Goal: Task Accomplishment & Management: Manage account settings

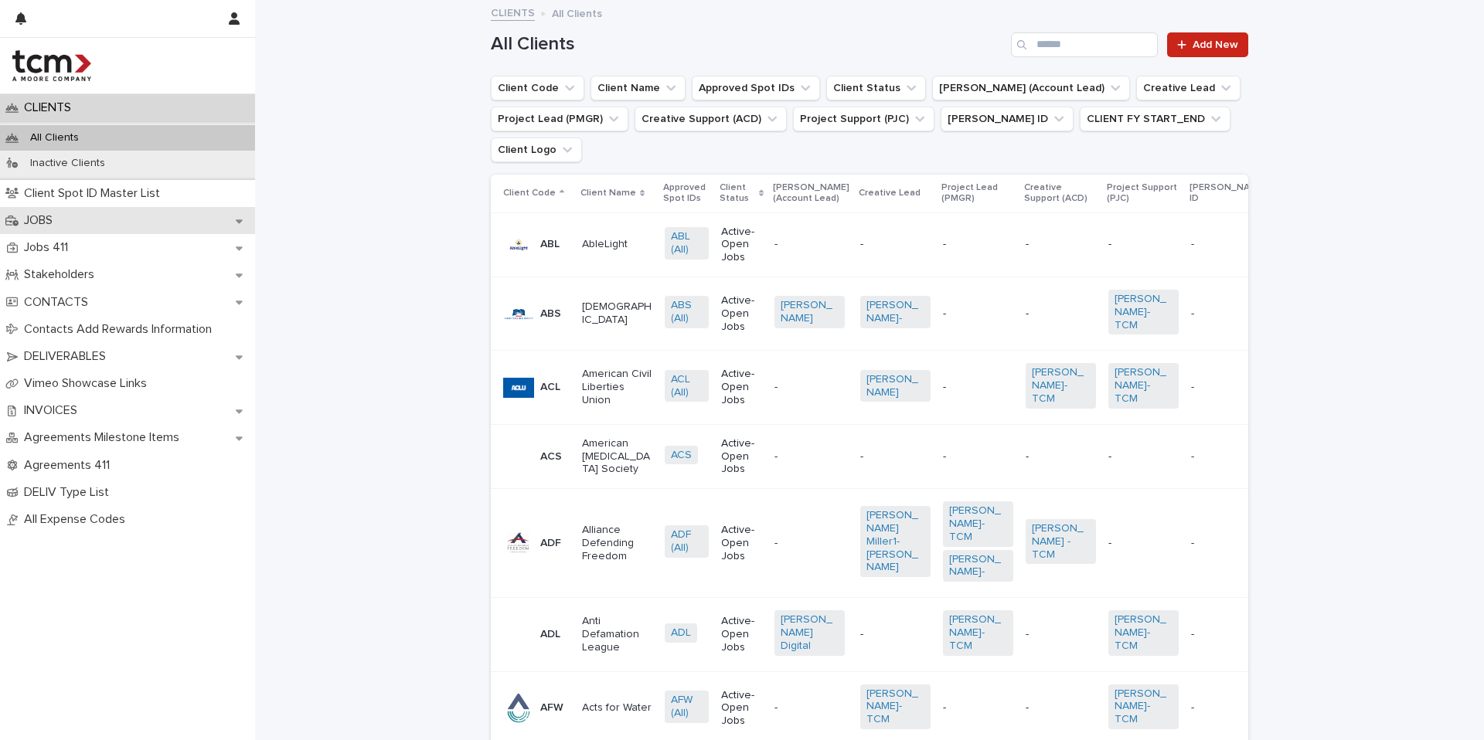
click at [37, 216] on p "JOBS" at bounding box center [41, 220] width 47 height 15
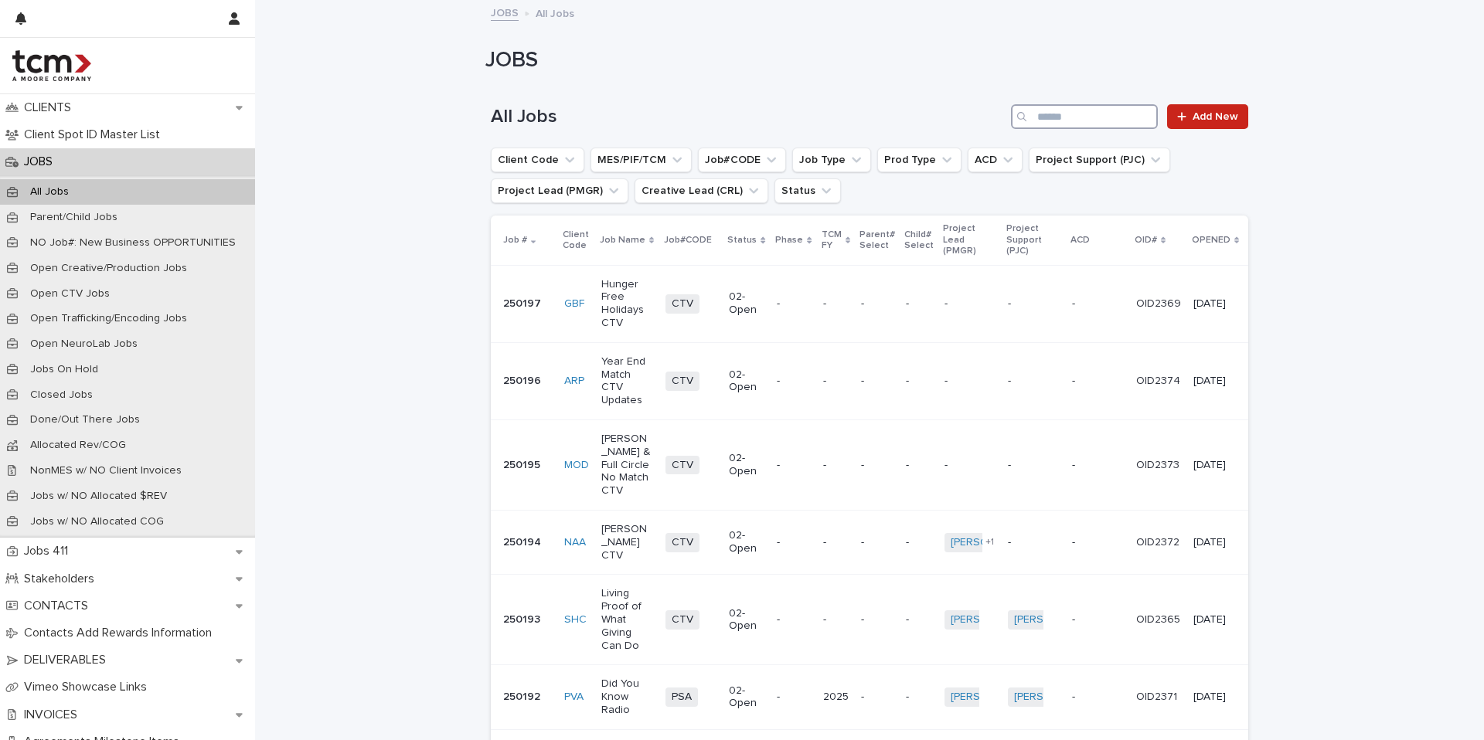
click at [1060, 125] on input "Search" at bounding box center [1084, 116] width 147 height 25
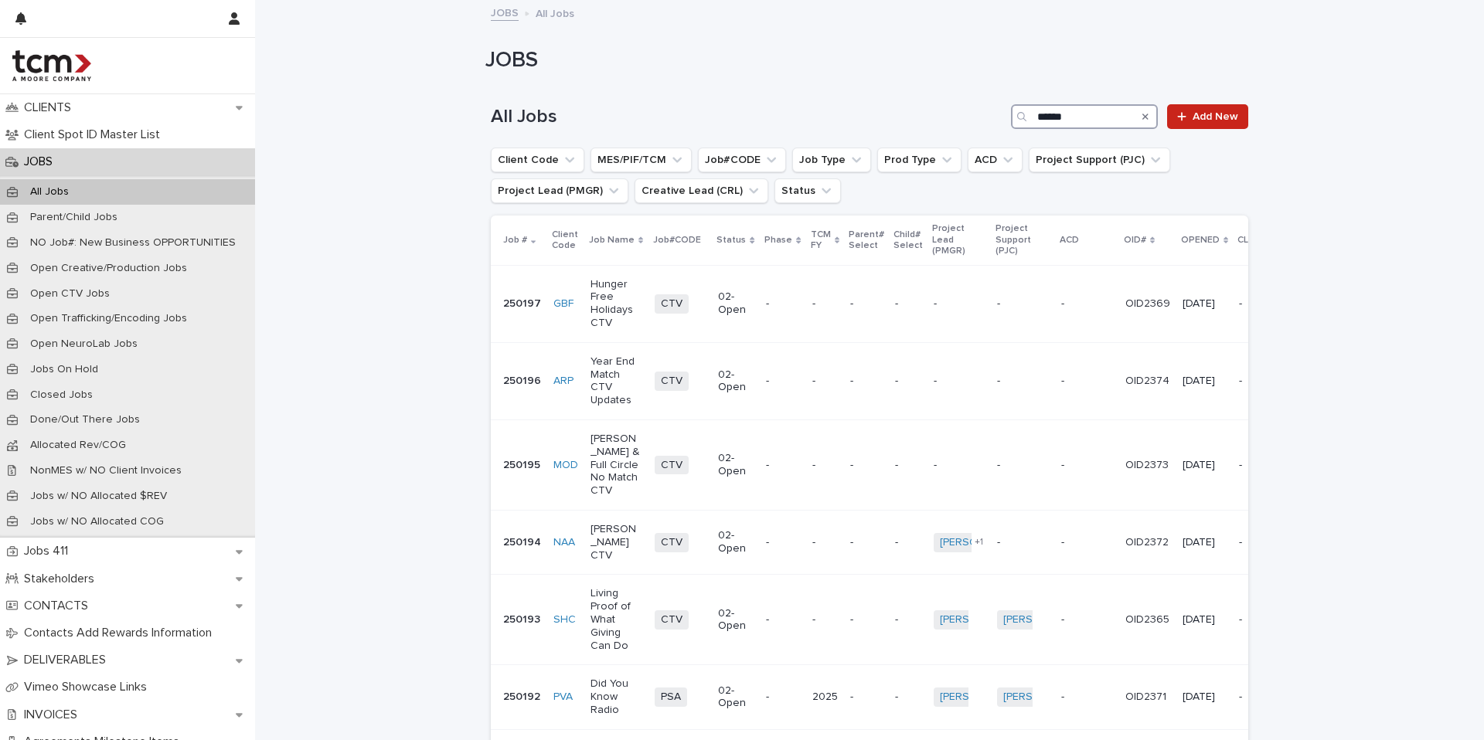
type input "******"
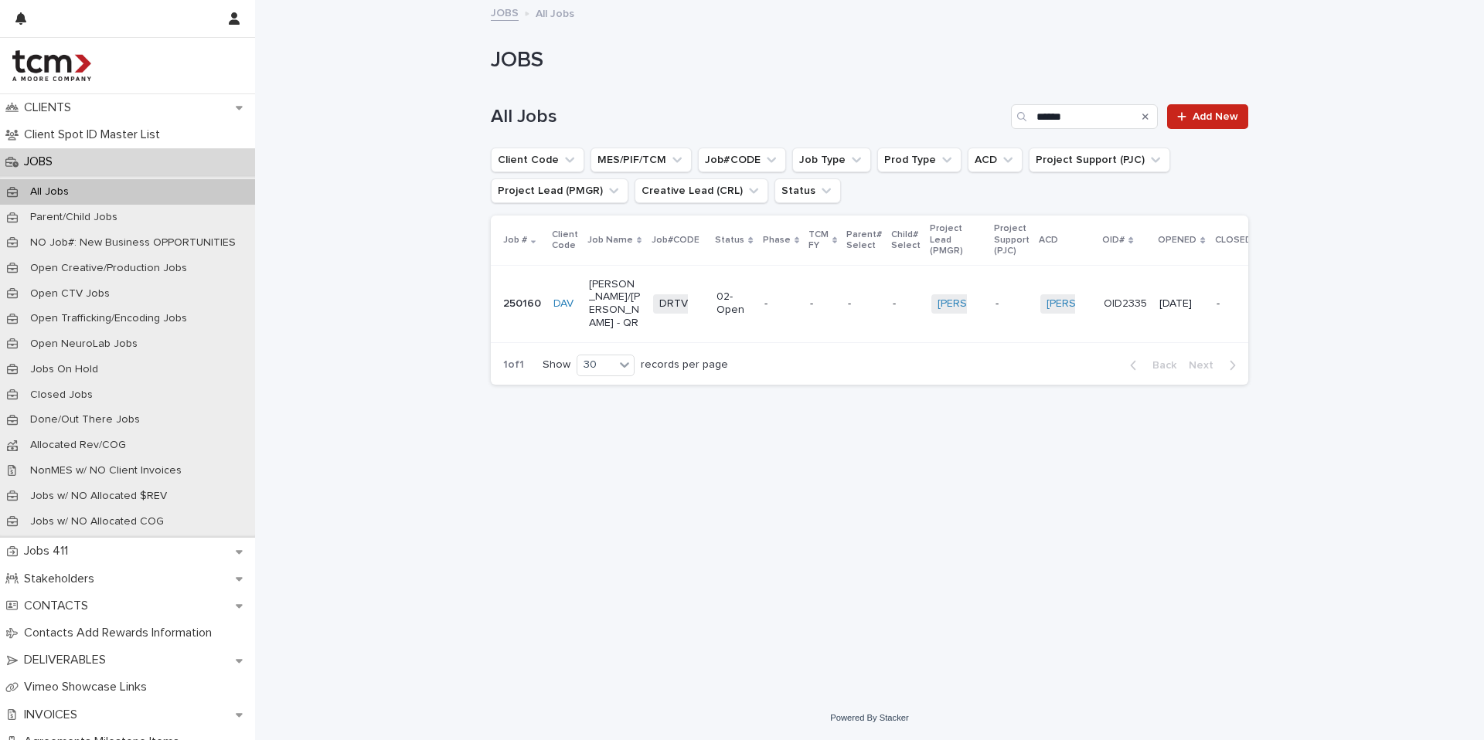
click at [523, 304] on p "250160" at bounding box center [522, 304] width 38 height 13
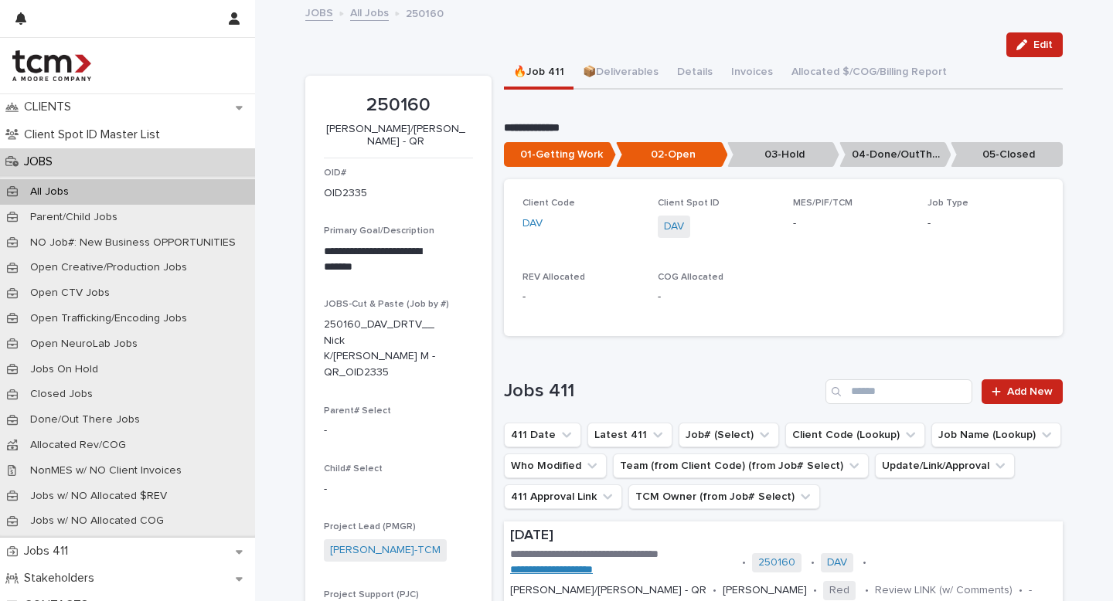
click at [990, 155] on p "05-Closed" at bounding box center [1006, 155] width 112 height 26
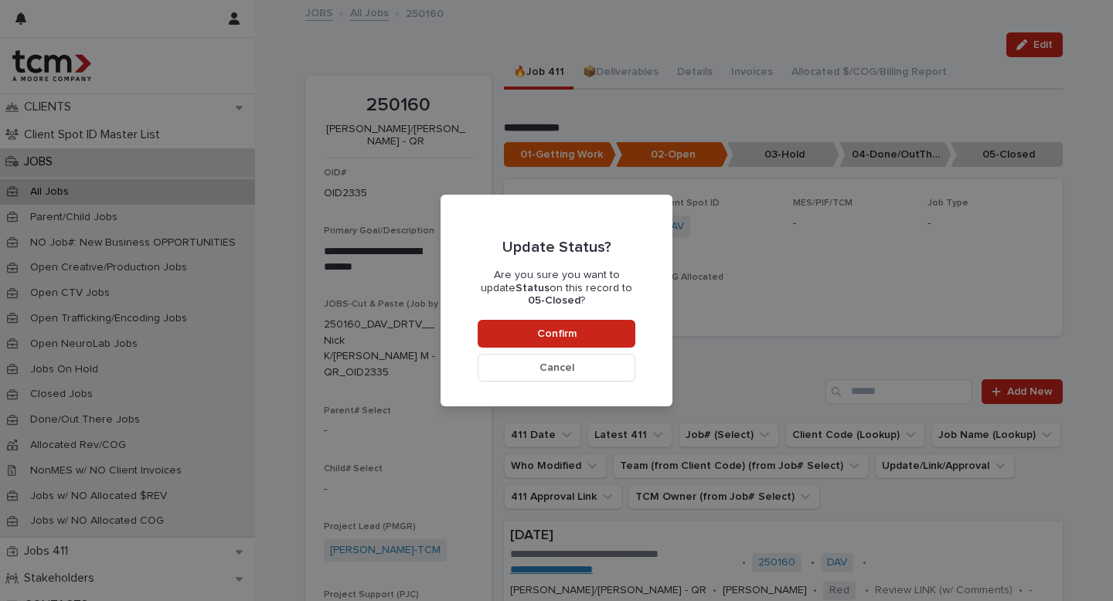
click at [783, 240] on div "Update Status? Are you sure you want to update Status on this record to 05-Clos…" at bounding box center [556, 300] width 1113 height 601
click at [561, 371] on span "Cancel" at bounding box center [556, 367] width 35 height 11
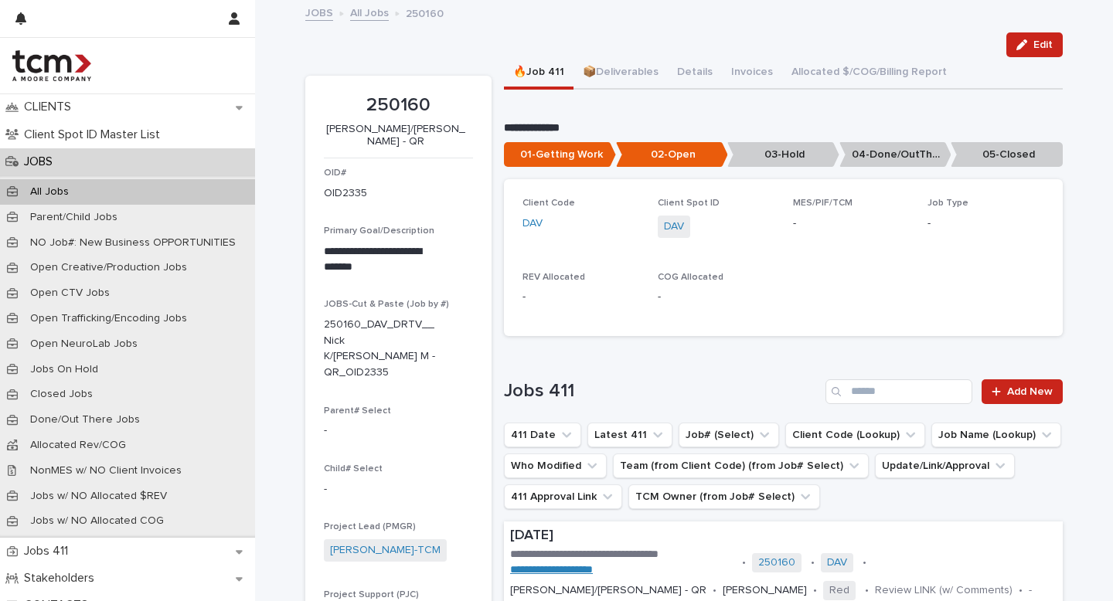
click at [974, 154] on p "05-Closed" at bounding box center [1006, 155] width 112 height 26
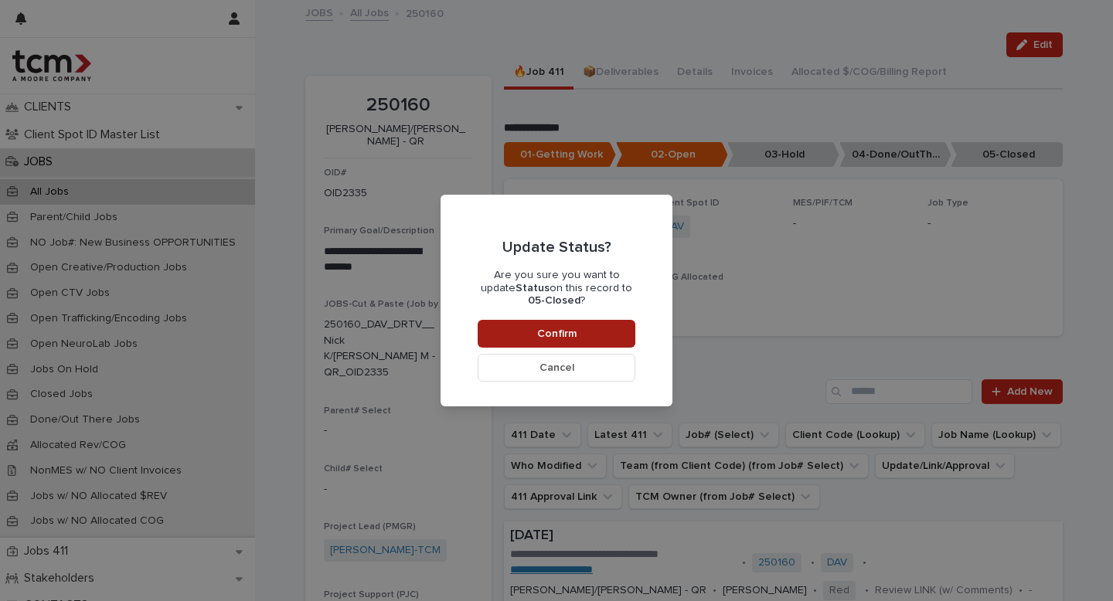
click at [527, 334] on button "Confirm" at bounding box center [557, 334] width 158 height 28
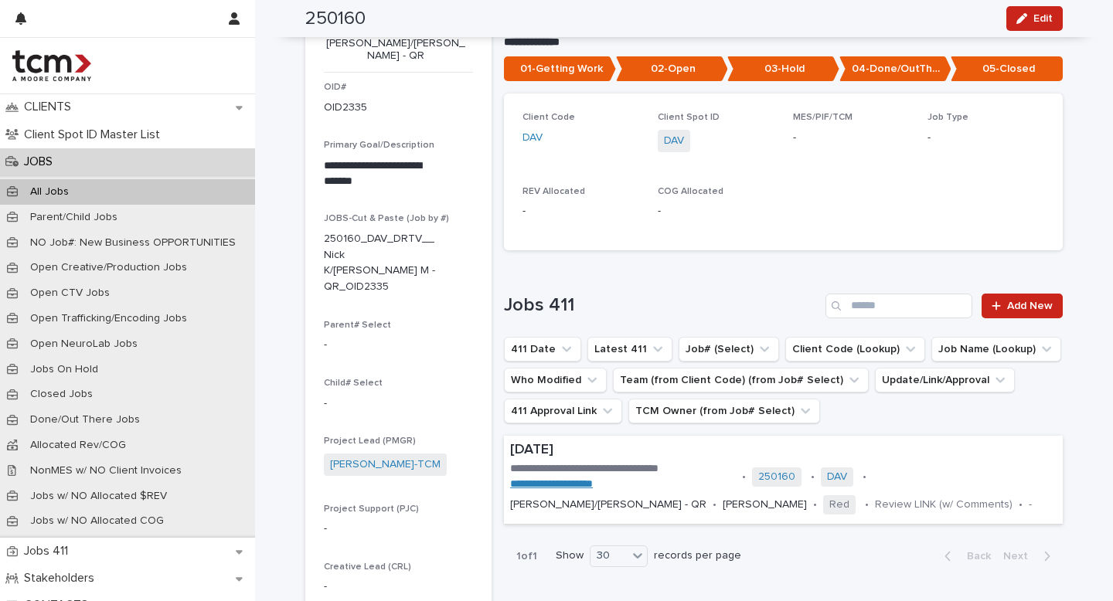
scroll to position [127, 0]
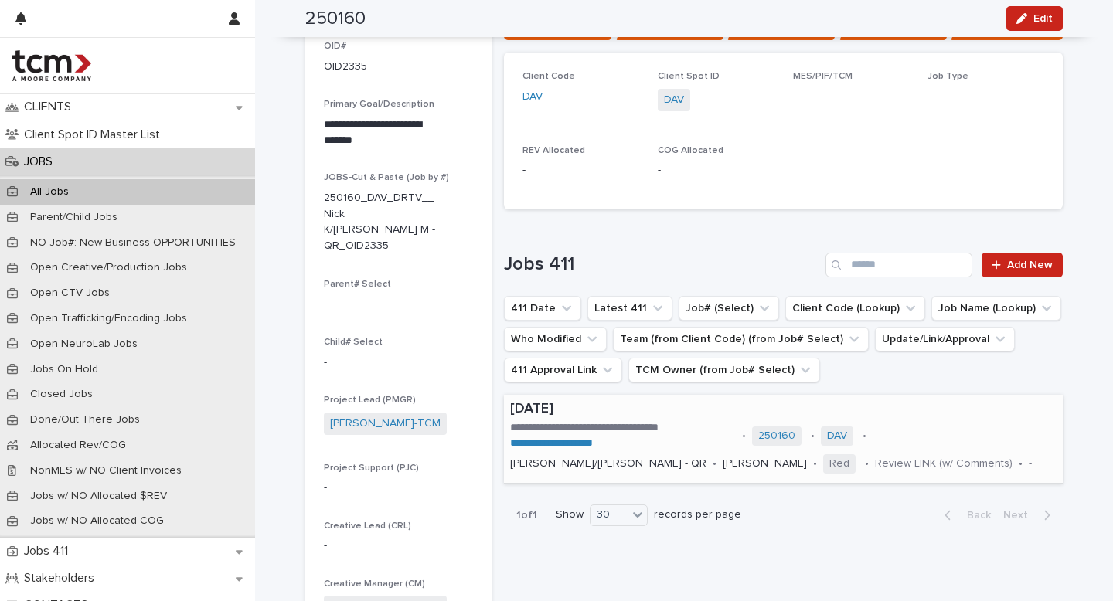
click at [726, 418] on p "[DATE]" at bounding box center [783, 409] width 546 height 17
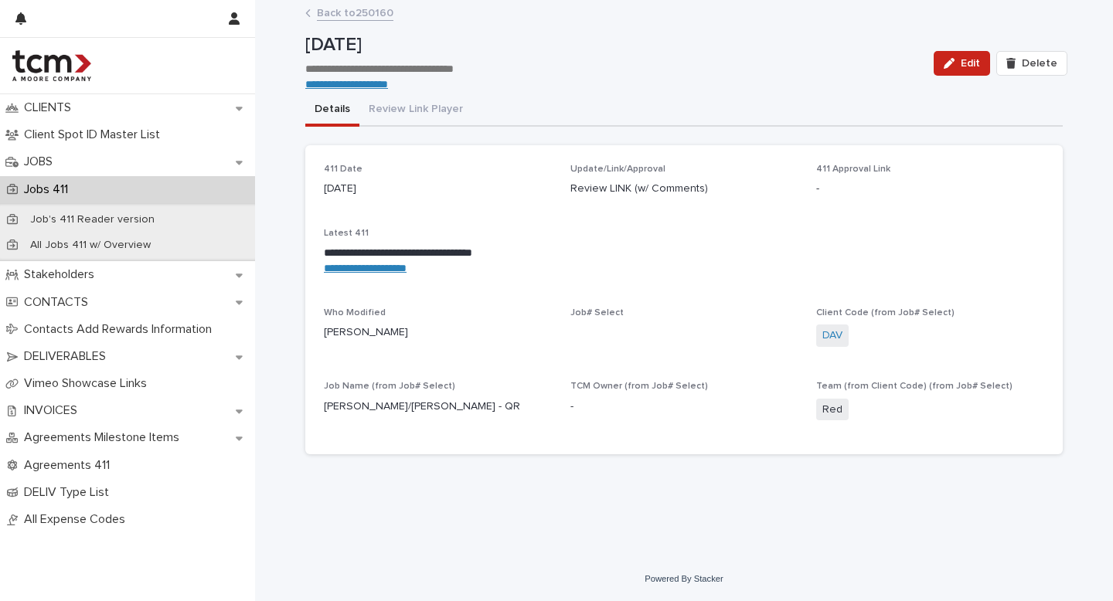
click at [319, 9] on link "Back to 250160" at bounding box center [355, 12] width 77 height 18
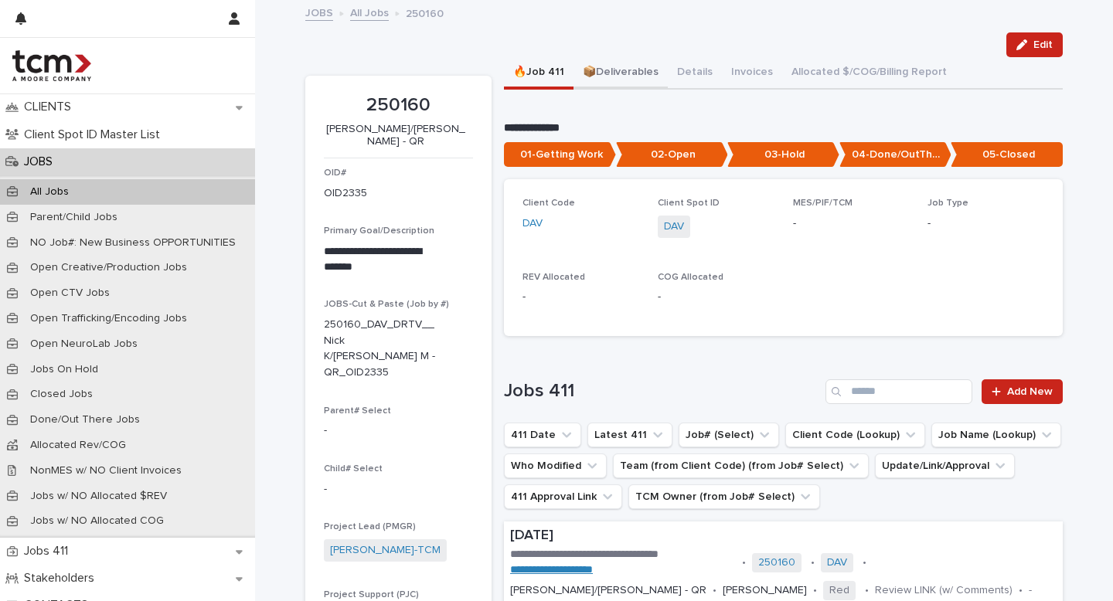
click at [600, 69] on button "📦Deliverables" at bounding box center [620, 73] width 94 height 32
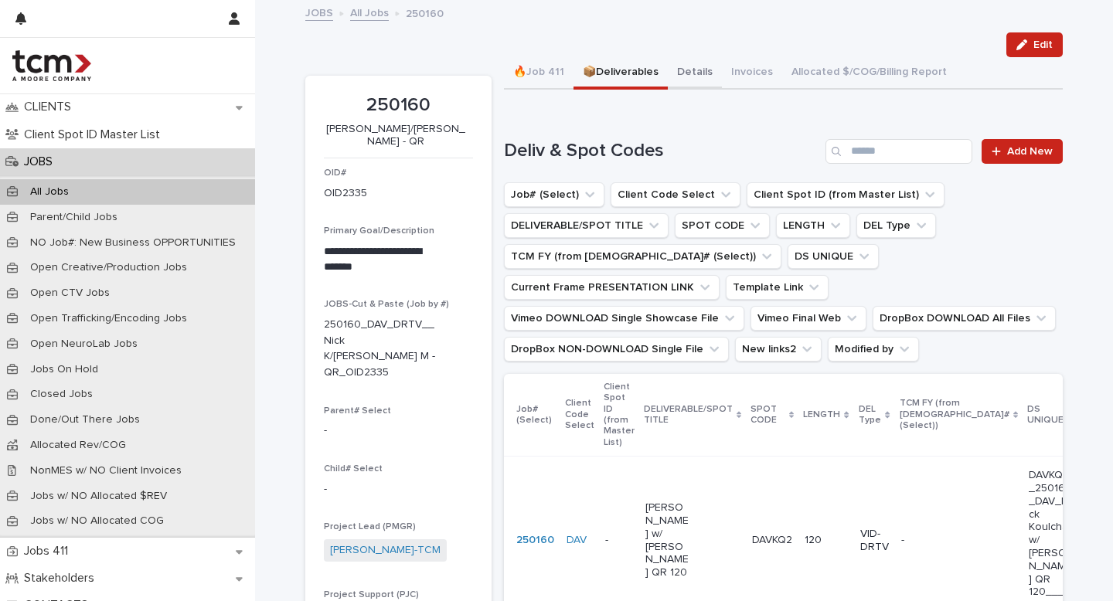
click at [676, 78] on button "Details" at bounding box center [695, 73] width 54 height 32
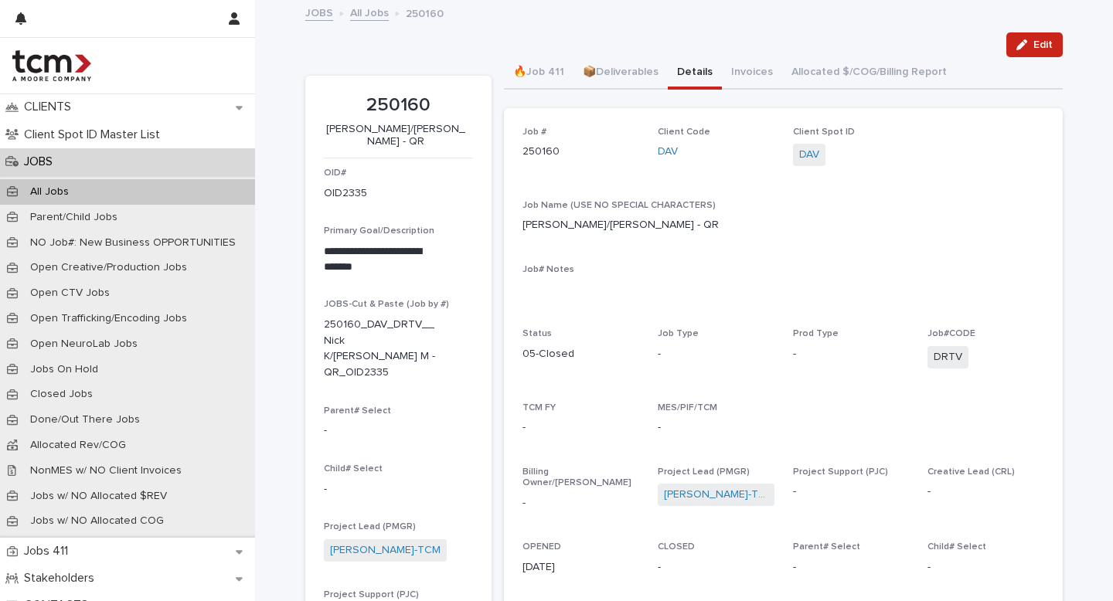
scroll to position [86, 0]
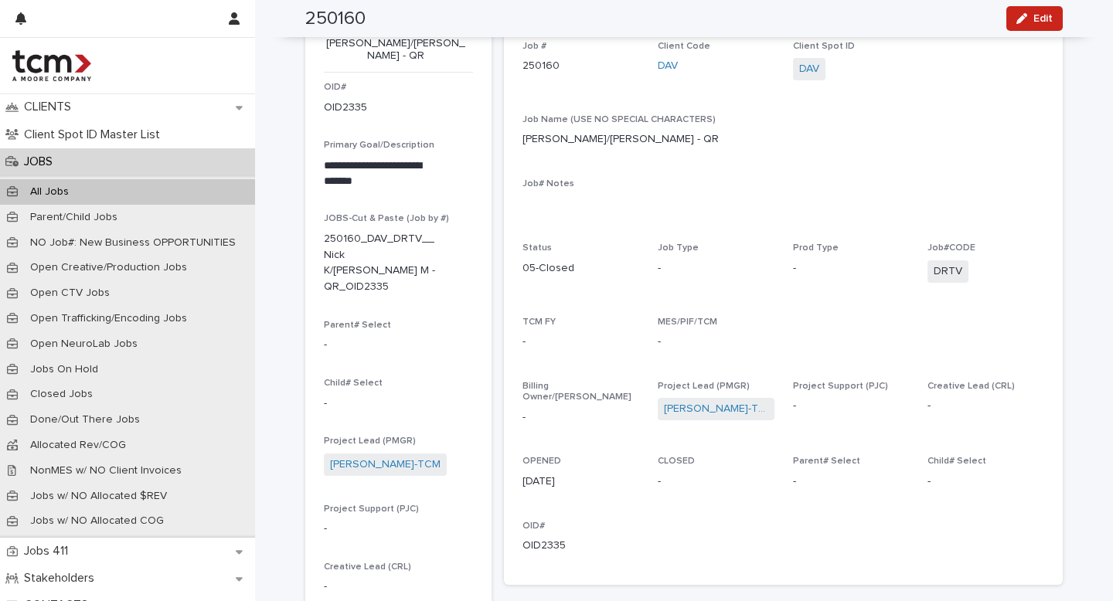
click at [666, 474] on p "-" at bounding box center [716, 482] width 117 height 16
click at [666, 451] on div "Job # 250160 Client Code DAV Client Spot ID DAV Job Name (USE NO SPECIAL CHARAC…" at bounding box center [783, 303] width 522 height 525
click at [666, 453] on div "Job # 250160 Client Code DAV Client Spot ID DAV Job Name (USE NO SPECIAL CHARAC…" at bounding box center [783, 303] width 522 height 525
click at [663, 479] on p "-" at bounding box center [716, 482] width 117 height 16
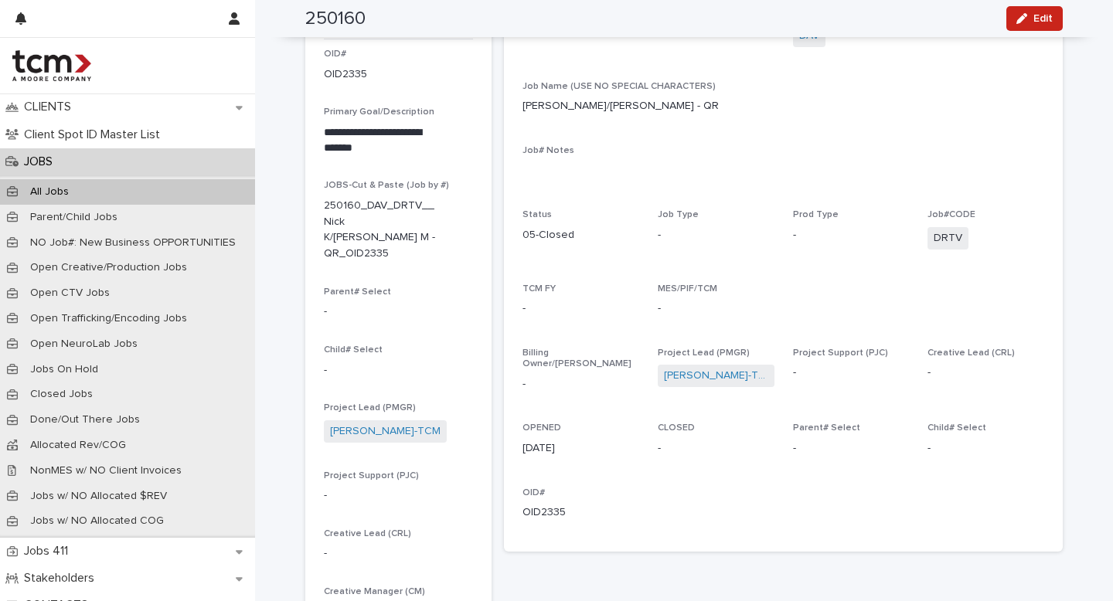
scroll to position [0, 0]
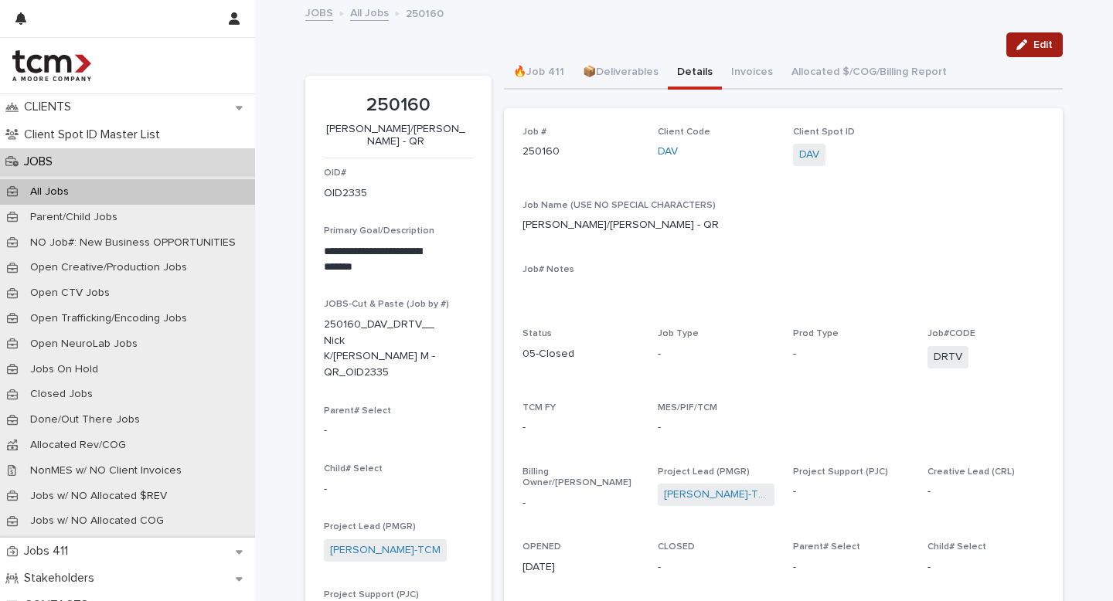
click at [1032, 38] on button "Edit" at bounding box center [1034, 44] width 56 height 25
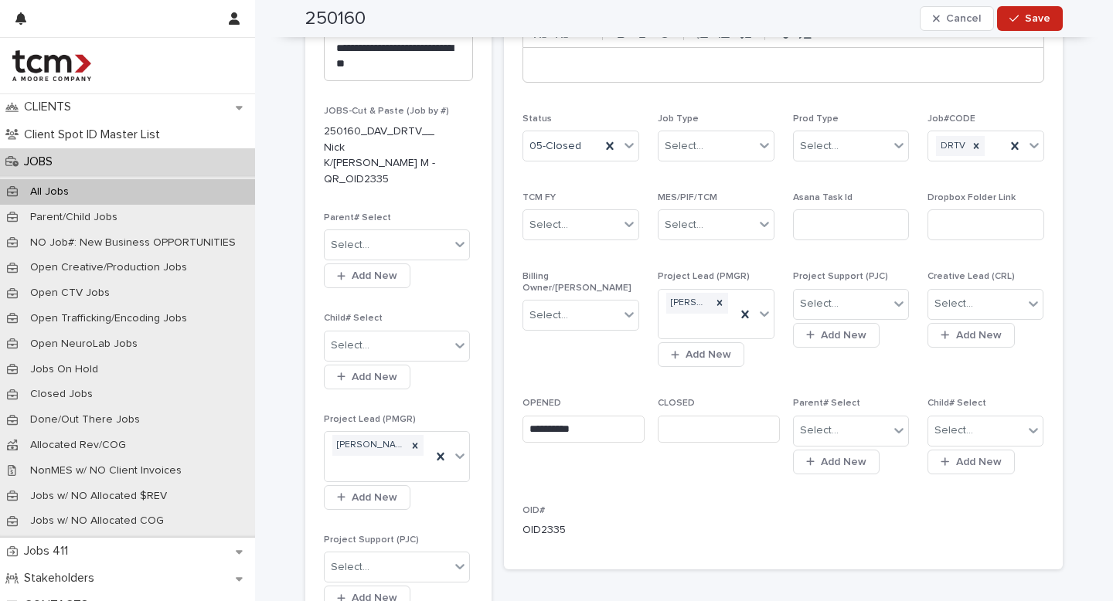
scroll to position [334, 0]
click at [685, 431] on input "text" at bounding box center [719, 429] width 122 height 27
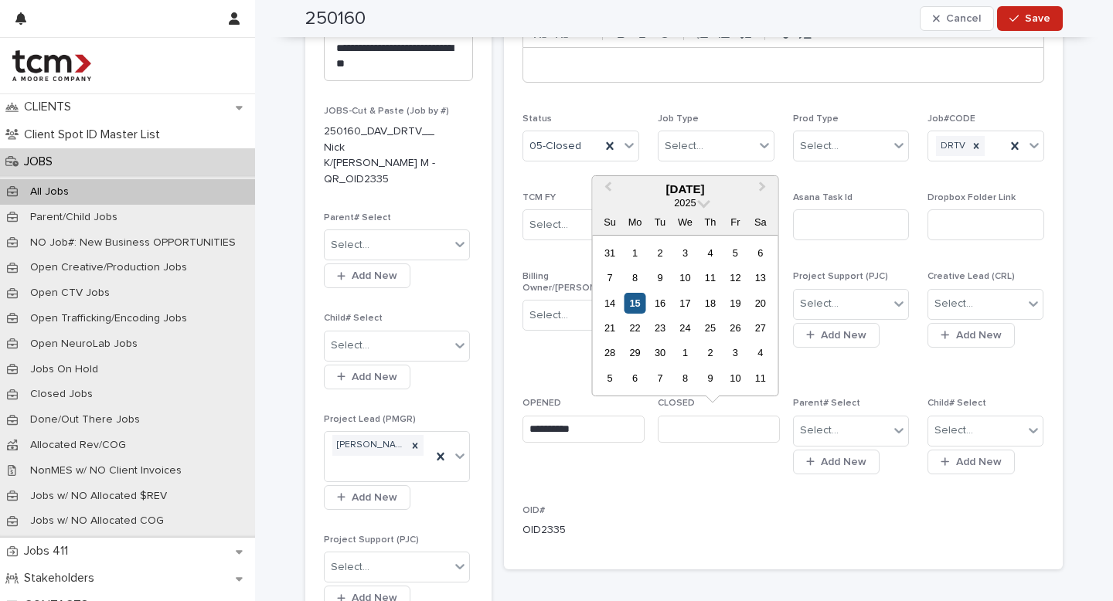
click at [635, 298] on div "15" at bounding box center [634, 303] width 21 height 21
type input "**********"
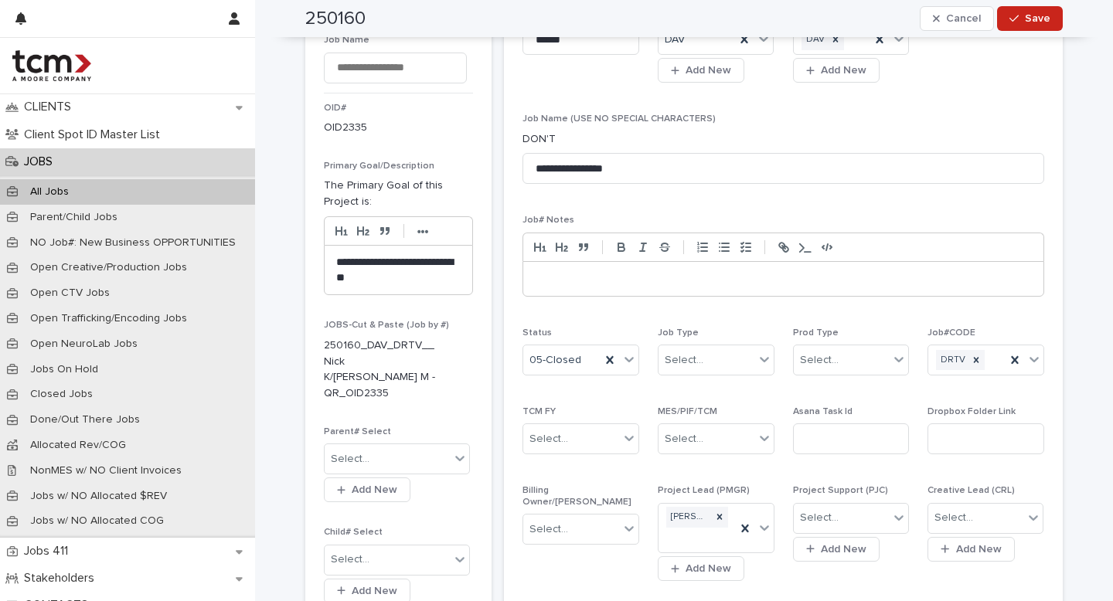
scroll to position [0, 0]
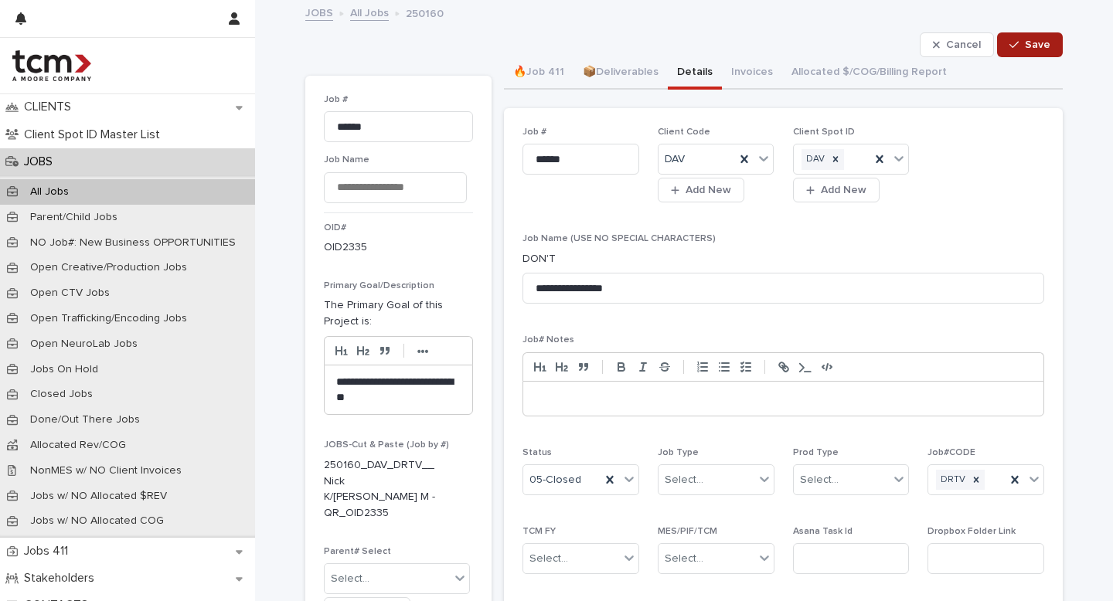
click at [1036, 53] on button "Save" at bounding box center [1030, 44] width 66 height 25
